Goal: Information Seeking & Learning: Learn about a topic

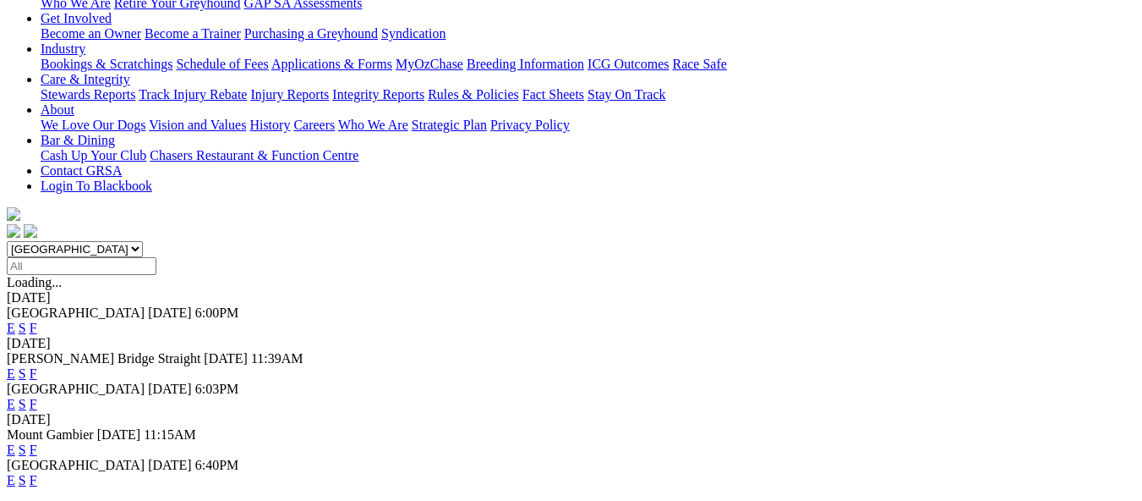
scroll to position [338, 0]
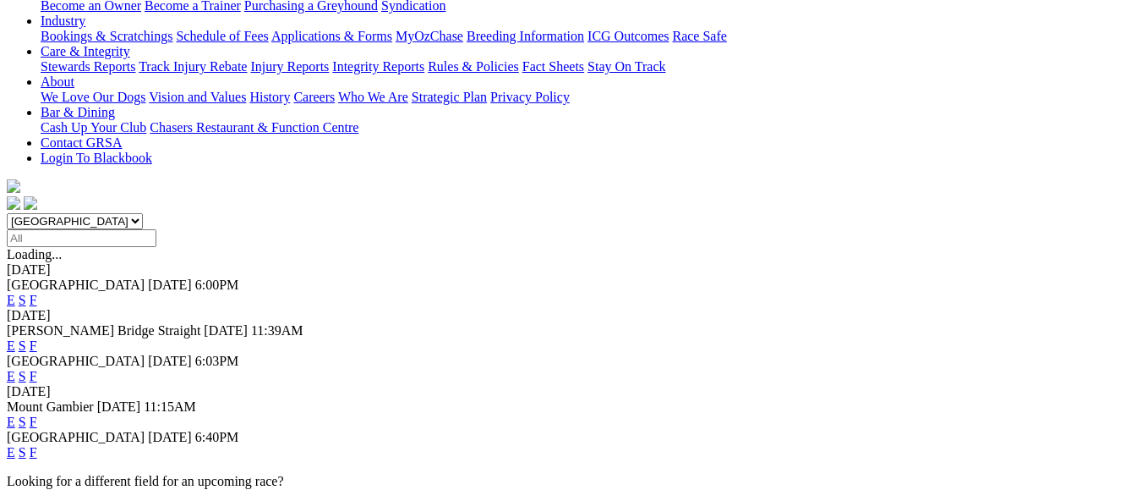
click at [15, 445] on link "E" at bounding box center [11, 452] width 8 height 14
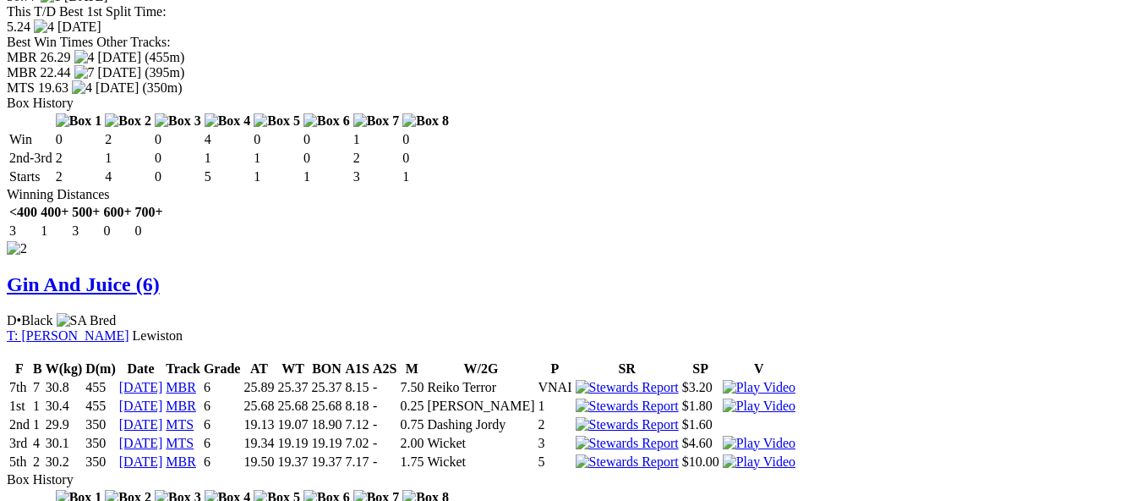
scroll to position [2030, 0]
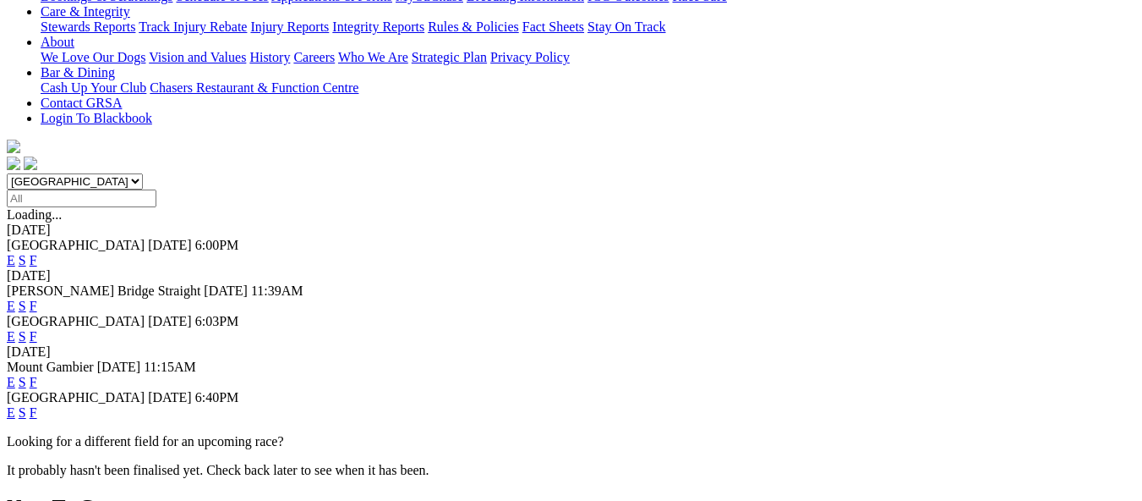
scroll to position [423, 0]
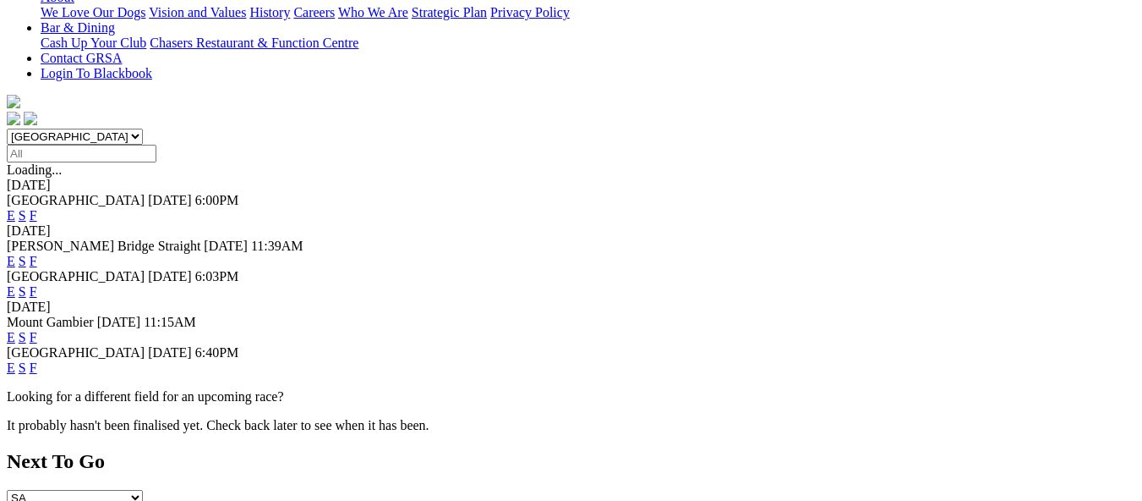
click at [37, 360] on link "F" at bounding box center [34, 367] width 8 height 14
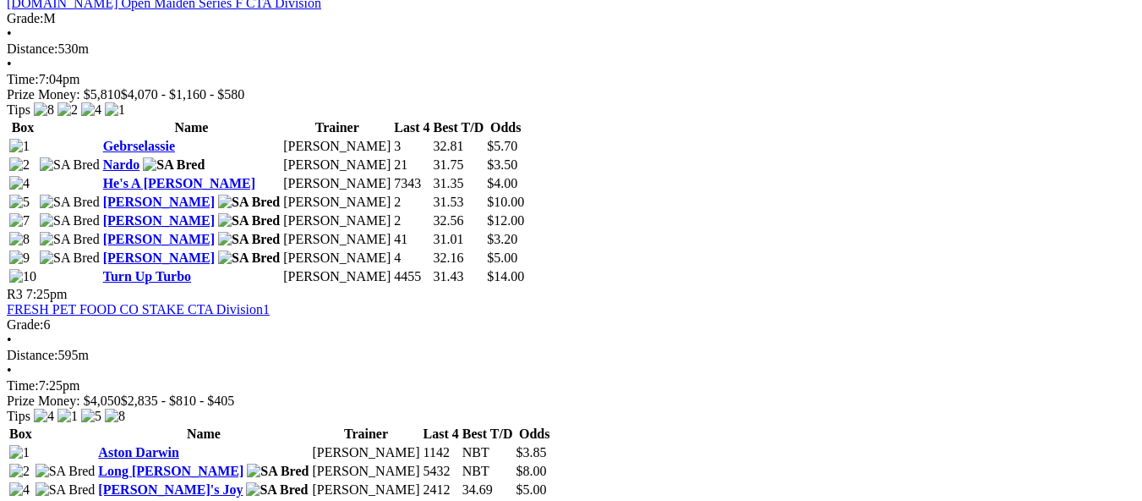
scroll to position [1268, 0]
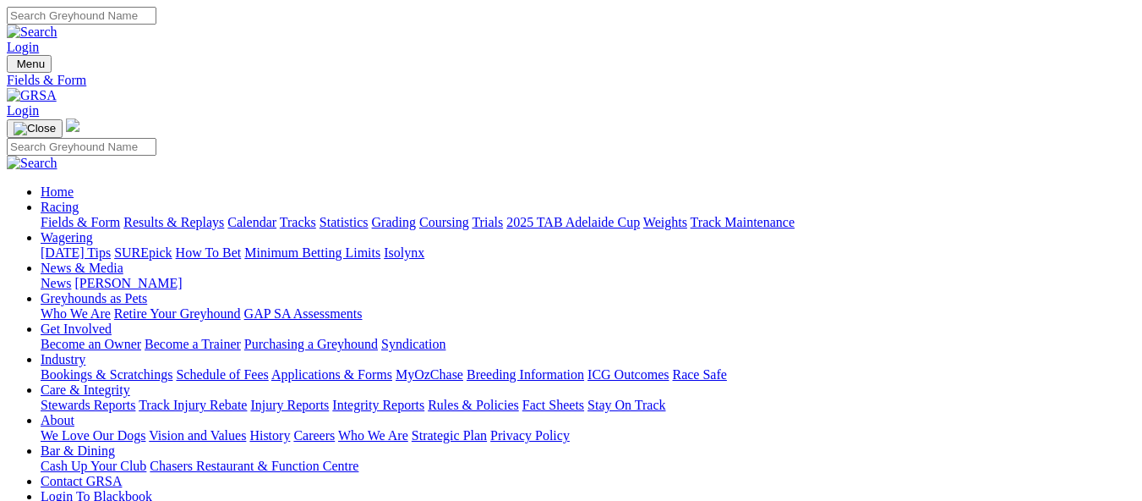
scroll to position [338, 0]
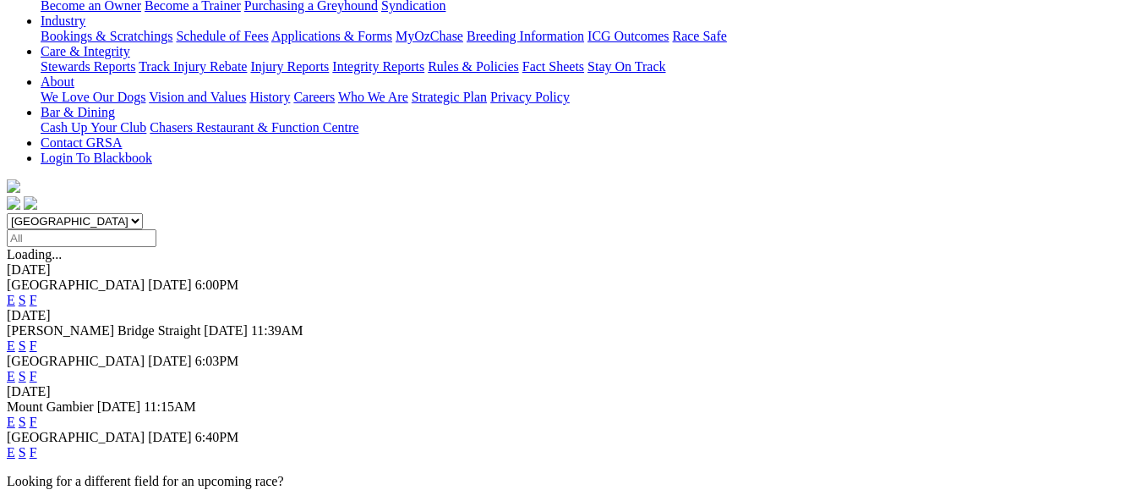
click at [15, 445] on link "E" at bounding box center [11, 452] width 8 height 14
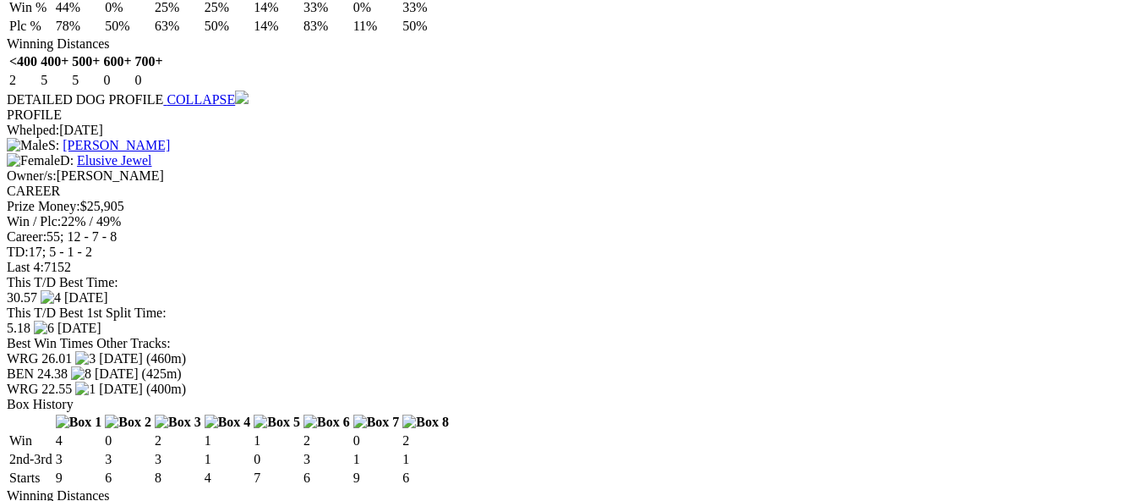
scroll to position [2199, 0]
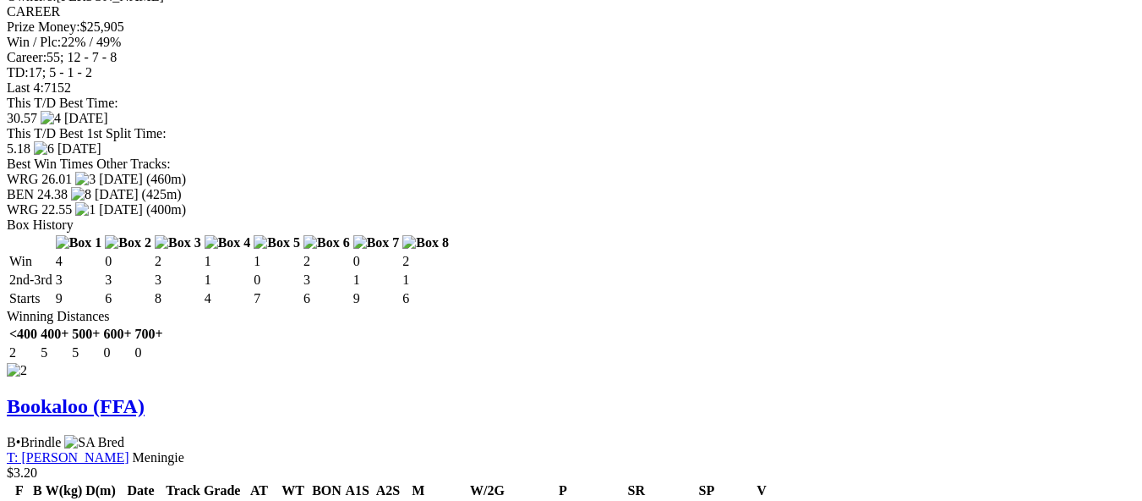
scroll to position [2368, 0]
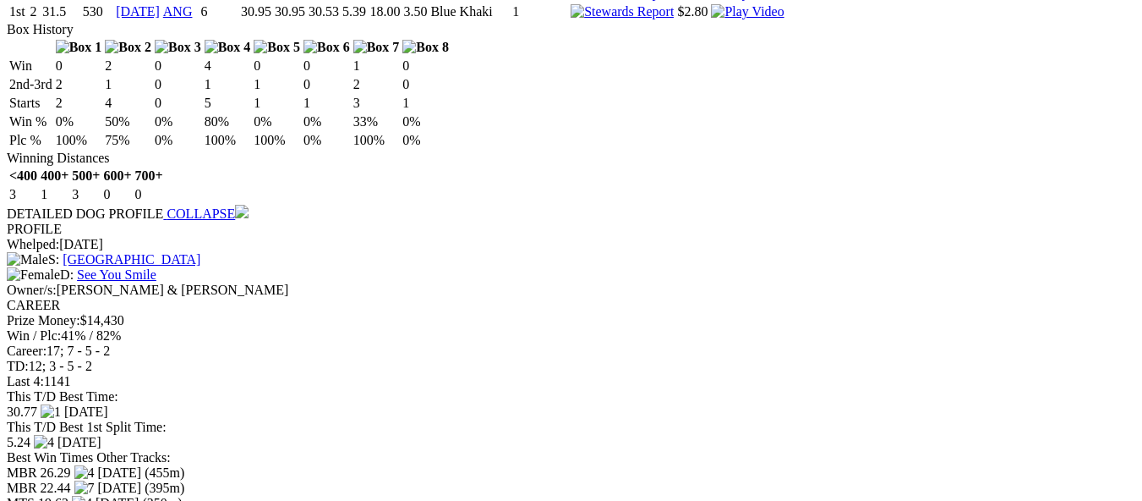
scroll to position [2114, 0]
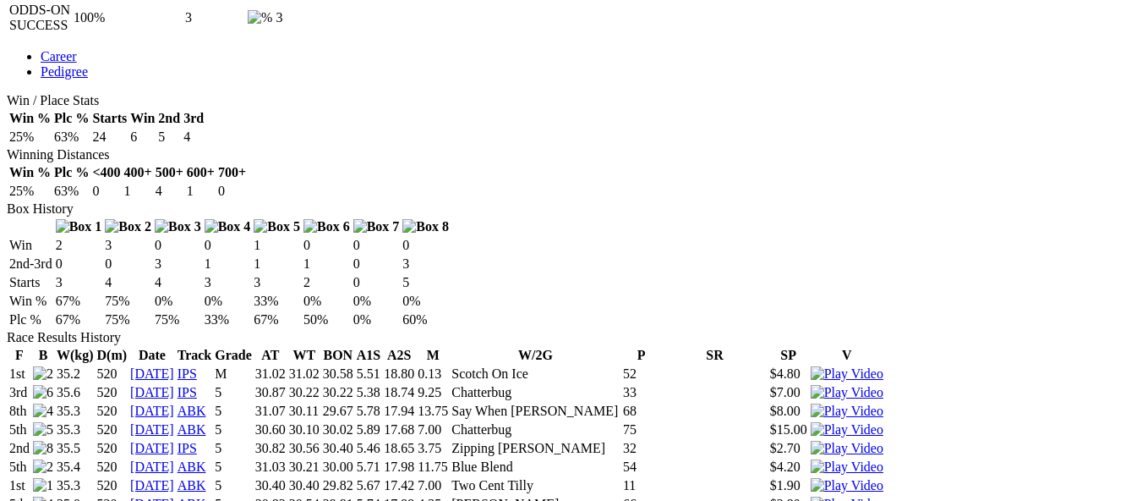
scroll to position [1015, 0]
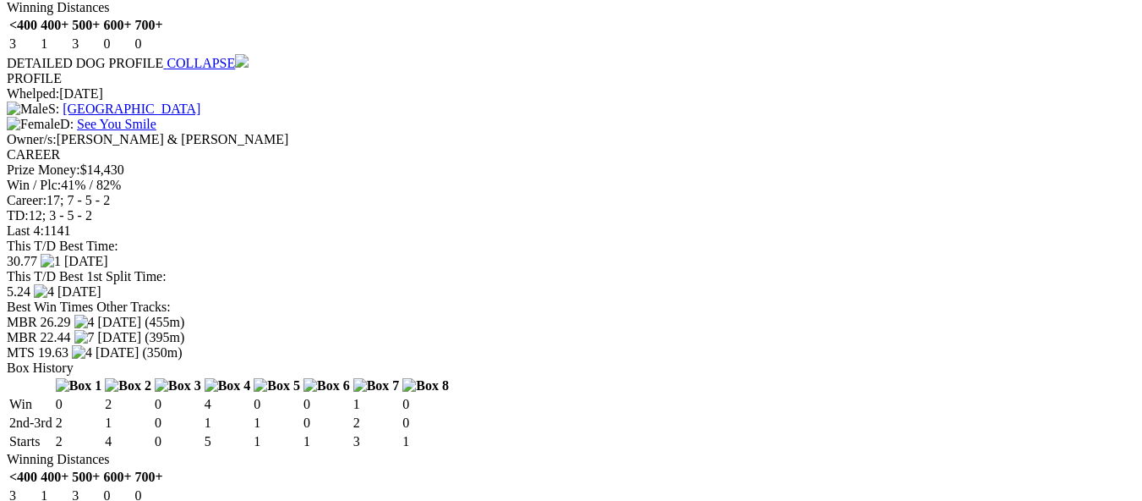
scroll to position [2537, 0]
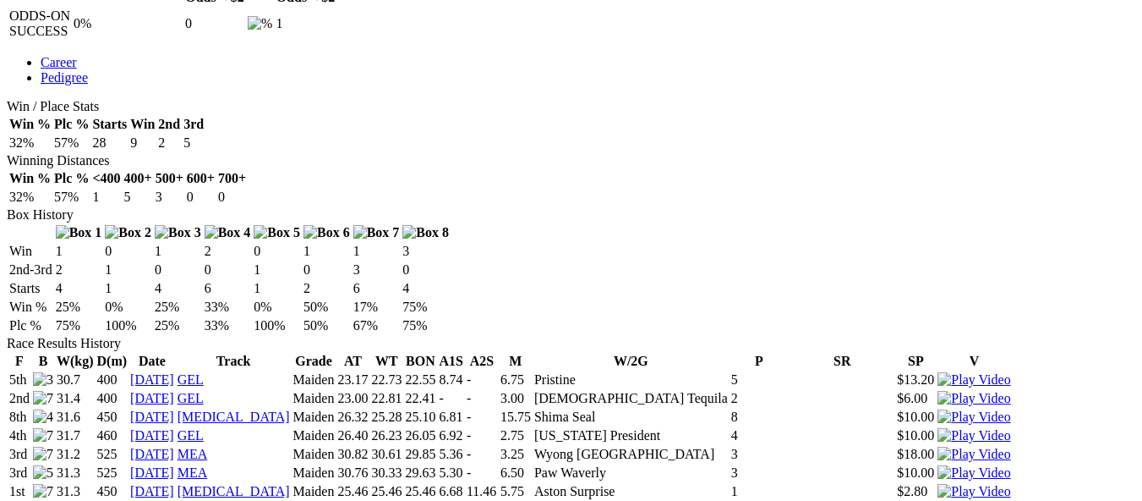
scroll to position [930, 0]
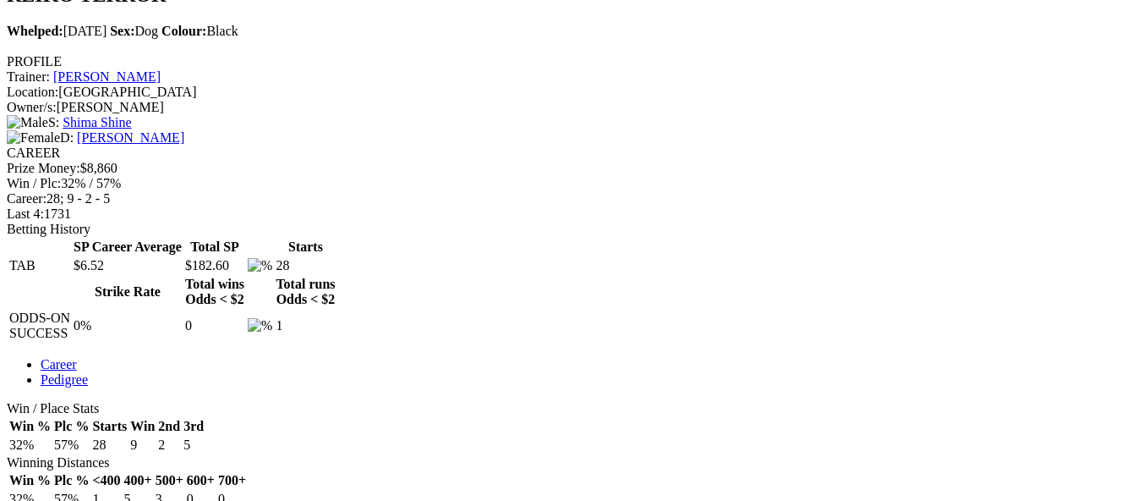
scroll to position [592, 0]
